Goal: Navigation & Orientation: Find specific page/section

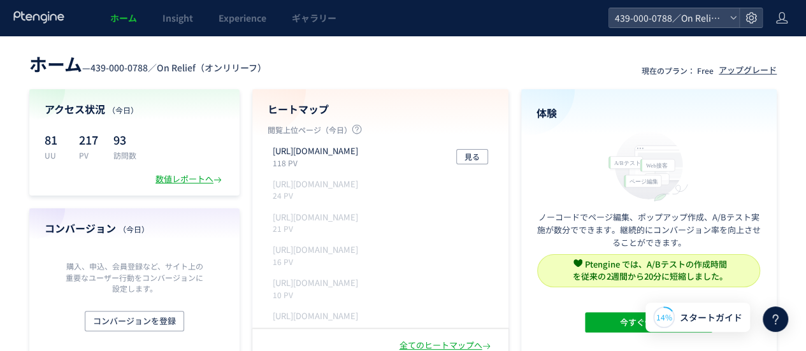
drag, startPoint x: 709, startPoint y: 3, endPoint x: 408, endPoint y: 49, distance: 304.8
click at [408, 49] on header "ホーム — 439-000-0788／On Relief（オンリリーフ） 現在のプラン： Free アップグレード" at bounding box center [402, 62] width 747 height 28
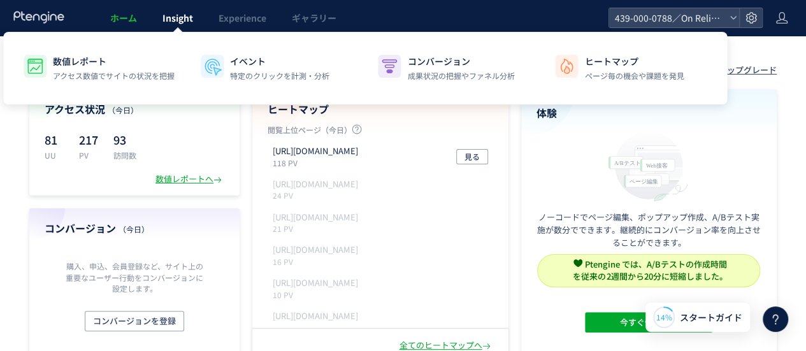
click at [158, 24] on link "Insight" at bounding box center [178, 18] width 56 height 36
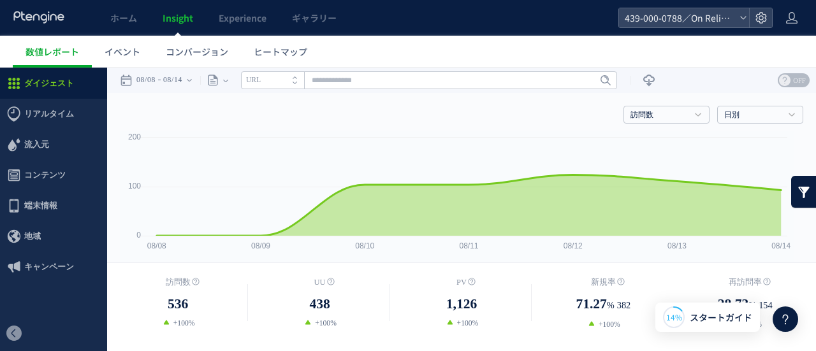
click at [162, 12] on span "Insight" at bounding box center [177, 17] width 31 height 13
click at [129, 21] on span "ホーム" at bounding box center [123, 17] width 27 height 13
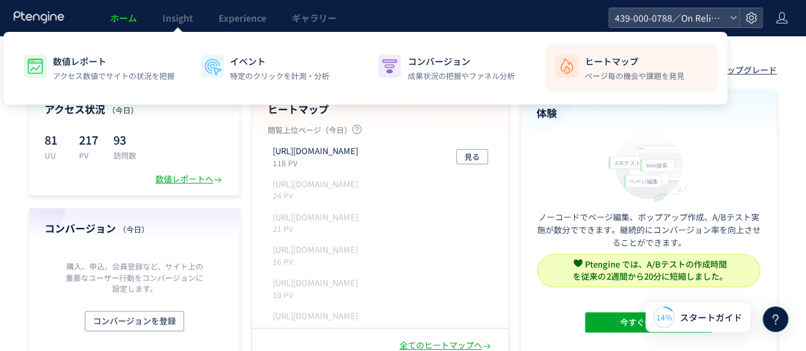
click at [568, 63] on img at bounding box center [566, 66] width 20 height 20
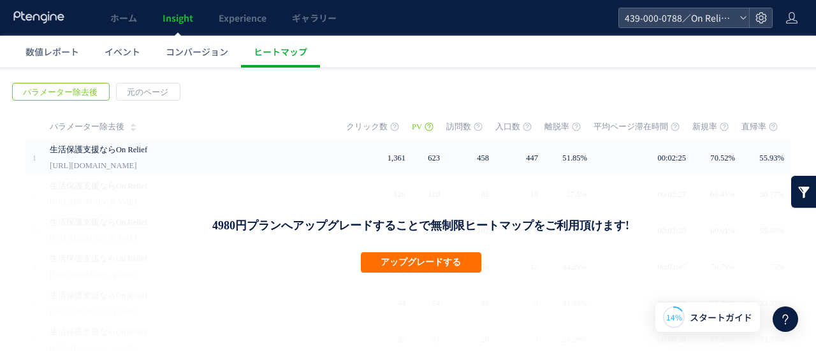
scroll to position [15, 0]
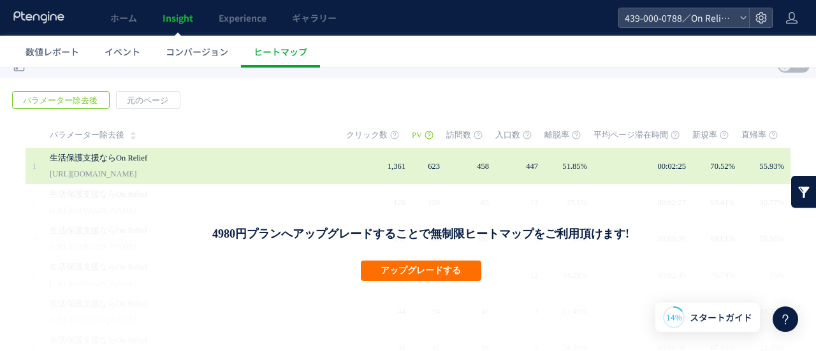
click at [347, 164] on td "1,361" at bounding box center [379, 166] width 66 height 36
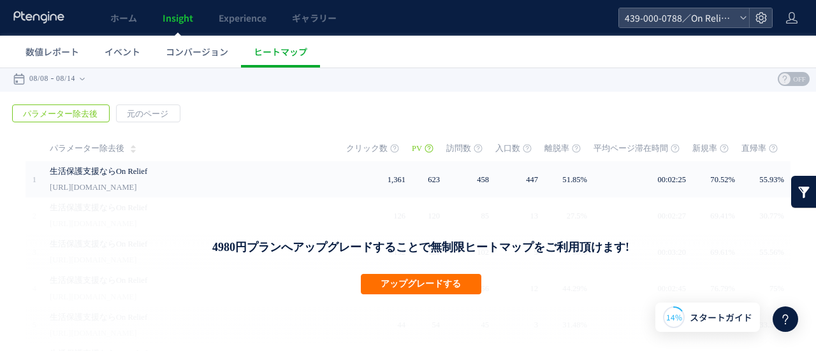
scroll to position [0, 0]
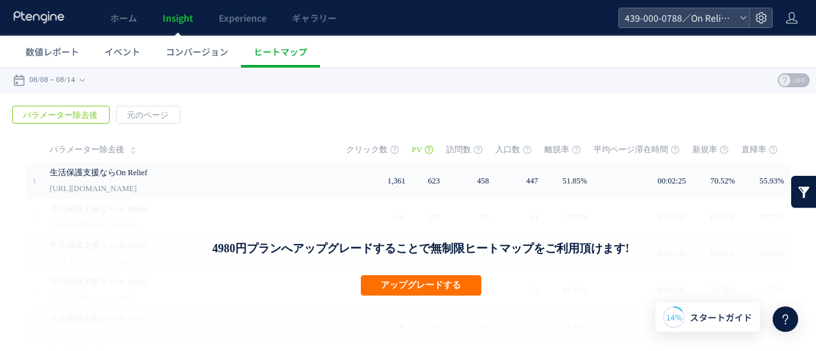
drag, startPoint x: 73, startPoint y: 10, endPoint x: 9, endPoint y: 10, distance: 64.4
click at [9, 10] on div "ホーム Insight Experience ギャラリー" at bounding box center [309, 18] width 618 height 36
